Goal: Information Seeking & Learning: Check status

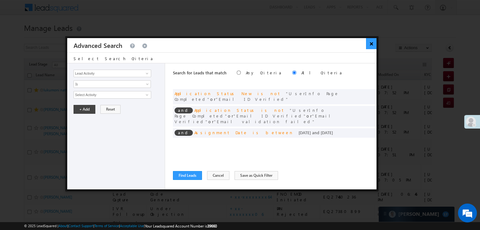
click at [371, 46] on button "×" at bounding box center [371, 43] width 10 height 11
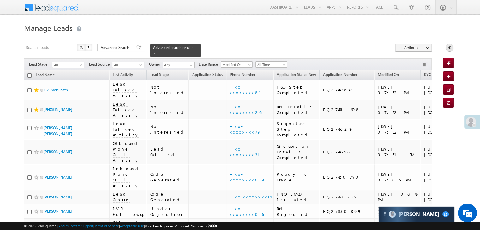
click at [449, 46] on icon at bounding box center [450, 47] width 4 height 4
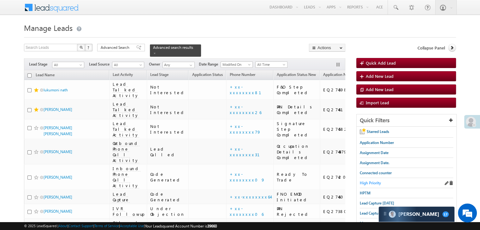
click at [372, 182] on span "High Priority" at bounding box center [370, 183] width 21 height 5
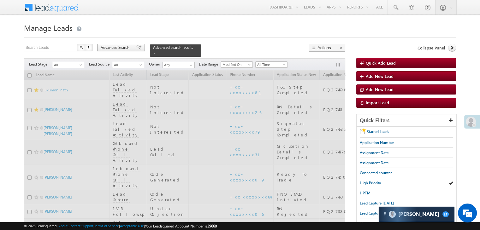
click at [126, 47] on span "Advanced Search" at bounding box center [116, 48] width 31 height 6
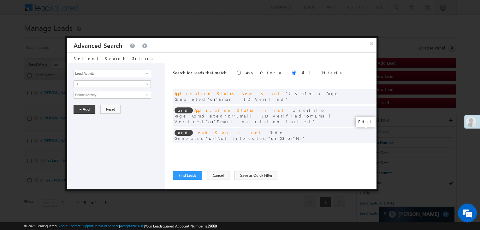
click at [362, 147] on span at bounding box center [362, 149] width 4 height 4
click at [98, 106] on input "[DATE]" at bounding box center [92, 106] width 37 height 8
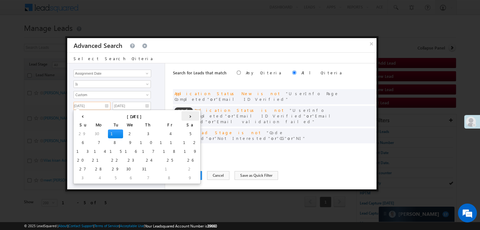
click at [181, 115] on th "›" at bounding box center [190, 115] width 18 height 9
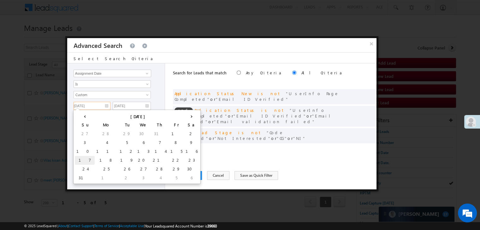
click at [81, 160] on td "17" at bounding box center [85, 160] width 20 height 9
type input "[DATE]"
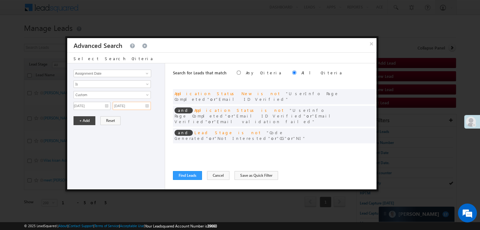
drag, startPoint x: 146, startPoint y: 106, endPoint x: 148, endPoint y: 128, distance: 21.5
click at [146, 108] on input "[DATE]" at bounding box center [132, 106] width 38 height 8
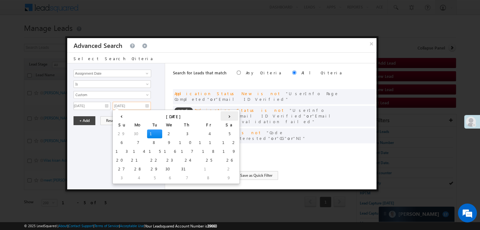
click at [221, 116] on th "›" at bounding box center [230, 115] width 18 height 9
click at [175, 159] on td "20" at bounding box center [182, 160] width 15 height 9
type input "[DATE]"
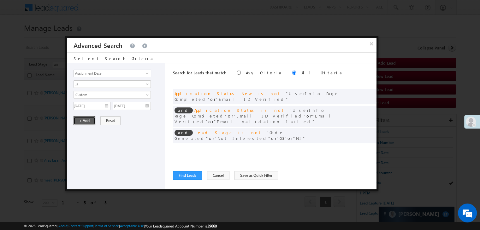
click at [81, 117] on button "+ Add" at bounding box center [85, 120] width 22 height 9
click at [191, 176] on button "Find Leads" at bounding box center [187, 175] width 29 height 9
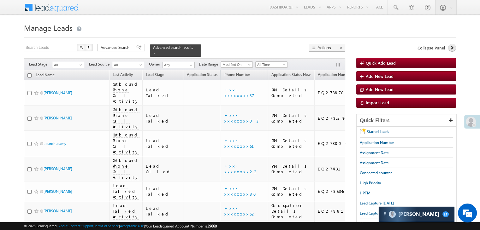
click at [452, 48] on icon at bounding box center [452, 47] width 4 height 4
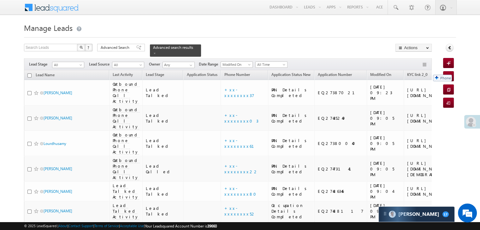
drag, startPoint x: 213, startPoint y: 71, endPoint x: 430, endPoint y: 72, distance: 216.5
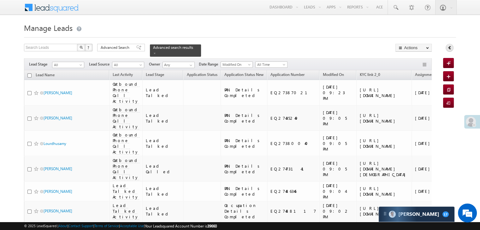
click at [448, 47] on icon at bounding box center [450, 47] width 4 height 4
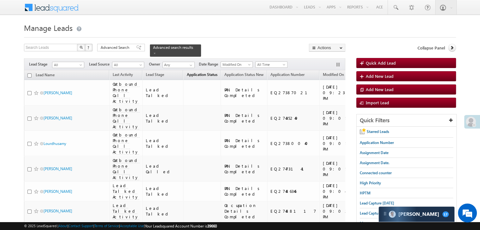
click at [196, 72] on span "Application Status" at bounding box center [202, 74] width 31 height 5
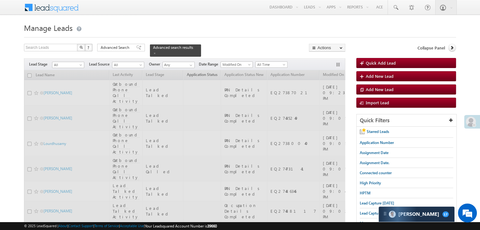
click at [196, 72] on span "Application Status" at bounding box center [202, 74] width 31 height 5
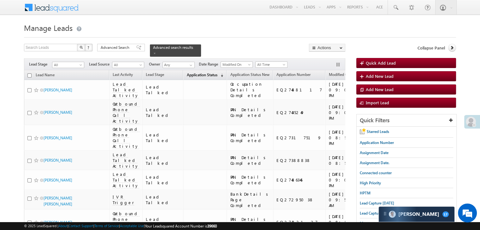
click at [196, 73] on span "Application Status" at bounding box center [202, 75] width 31 height 5
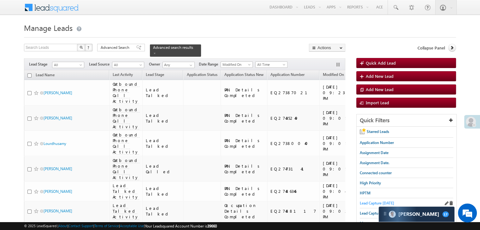
click at [371, 202] on span "Lead Capture [DATE]" at bounding box center [377, 203] width 34 height 5
